Goal: Information Seeking & Learning: Learn about a topic

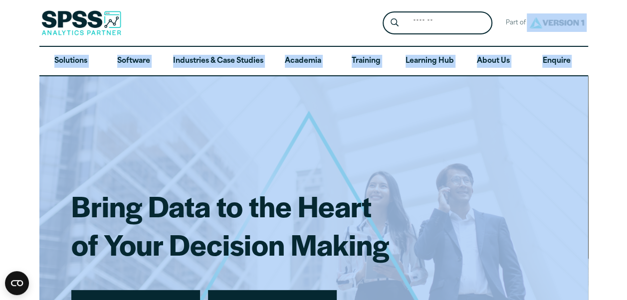
drag, startPoint x: 626, startPoint y: 23, endPoint x: 632, endPoint y: 51, distance: 29.0
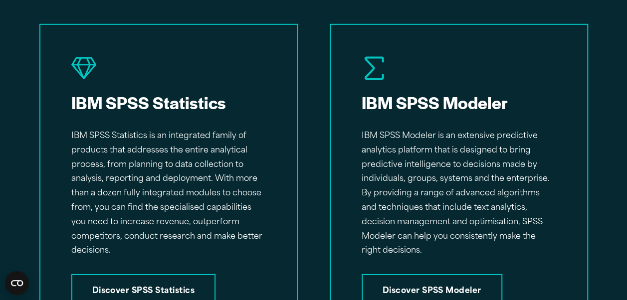
scroll to position [1557, 0]
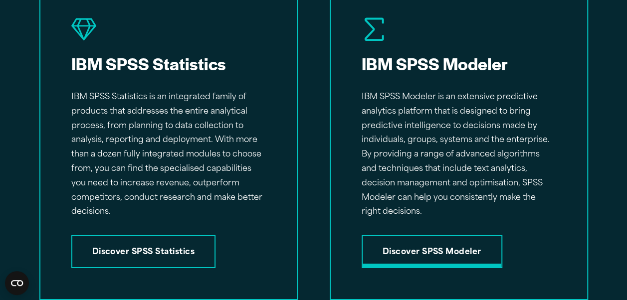
click at [416, 249] on link "Discover SPSS Modeler" at bounding box center [432, 251] width 141 height 33
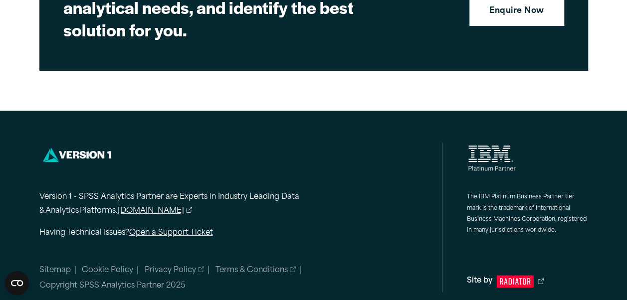
scroll to position [3633, 0]
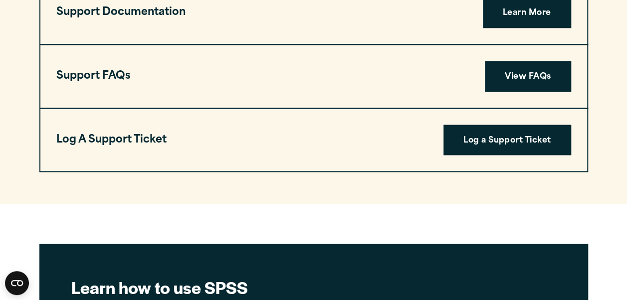
scroll to position [2561, 0]
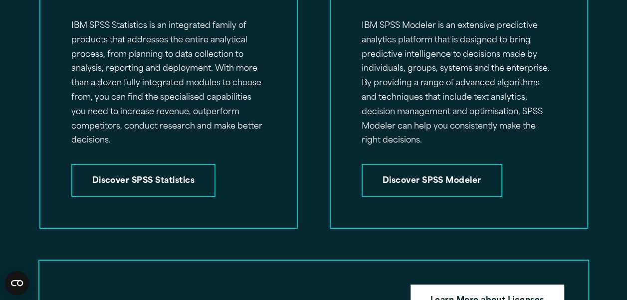
scroll to position [1637, 0]
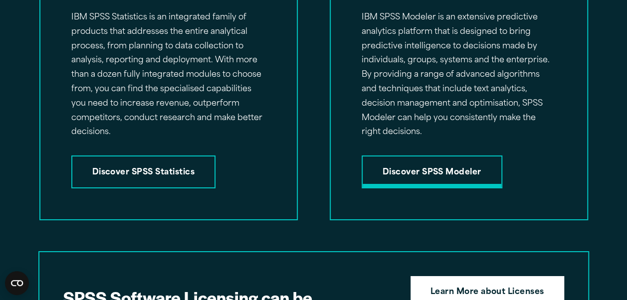
click at [439, 165] on link "Discover SPSS Modeler" at bounding box center [432, 172] width 141 height 33
